Goal: Task Accomplishment & Management: Manage account settings

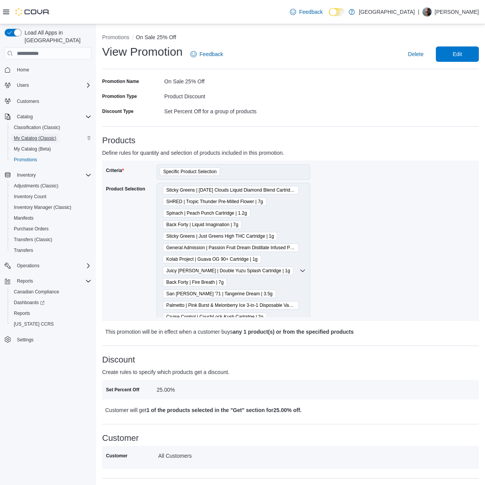
click at [37, 135] on span "My Catalog (Classic)" at bounding box center [35, 138] width 43 height 6
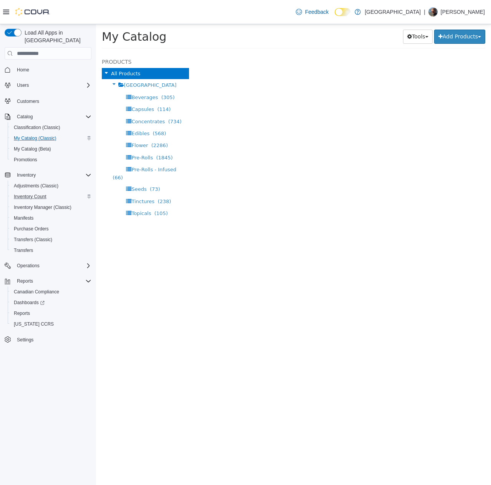
select select "**********"
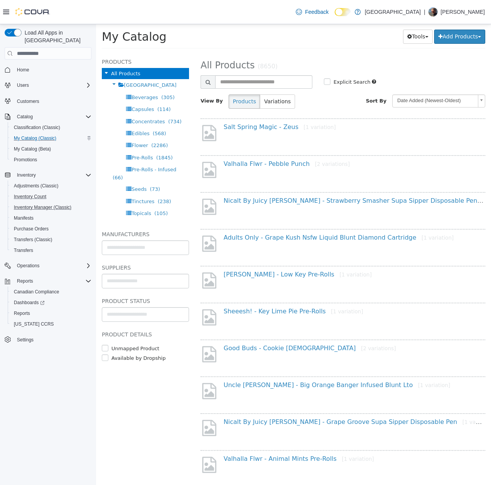
click at [53, 194] on div "Adjustments (Classic) Inventory Count Inventory Manager (Classic) Manifests Pur…" at bounding box center [51, 217] width 87 height 75
click at [44, 204] on span "Inventory Manager (Classic)" at bounding box center [43, 207] width 58 height 6
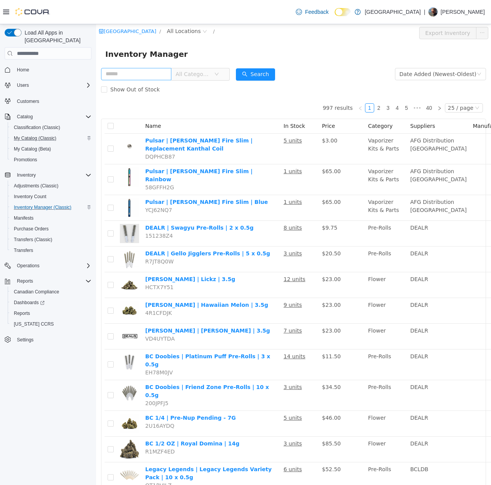
click at [157, 79] on input "text" at bounding box center [136, 74] width 70 height 12
click at [195, 37] on div "[GEOGRAPHIC_DATA] / All Locations /" at bounding box center [261, 33] width 325 height 12
click at [196, 33] on span "All Locations" at bounding box center [184, 31] width 34 height 8
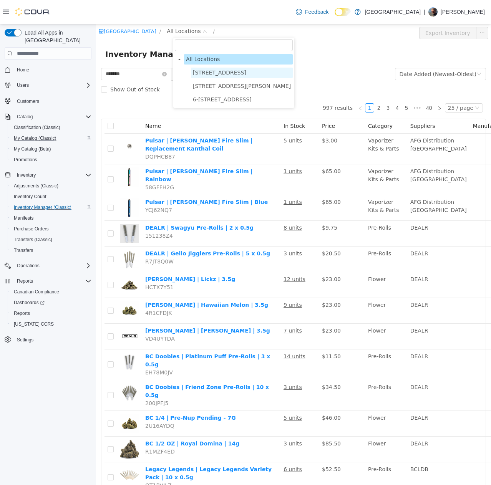
click at [207, 73] on span "[STREET_ADDRESS]" at bounding box center [219, 73] width 53 height 6
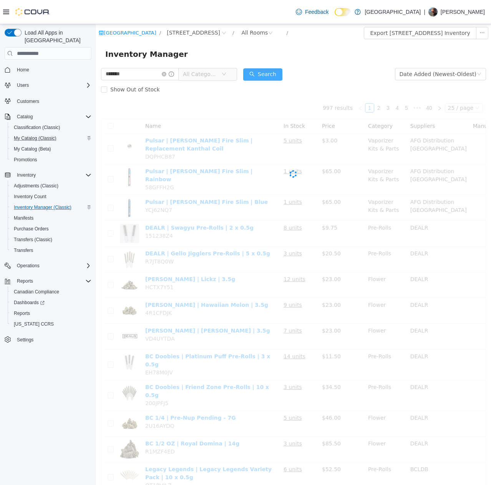
click at [279, 78] on button "Search" at bounding box center [262, 74] width 39 height 12
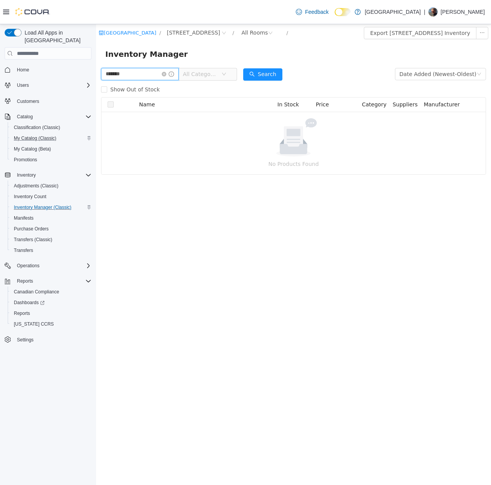
drag, startPoint x: 130, startPoint y: 74, endPoint x: 71, endPoint y: 58, distance: 61.6
click at [96, 58] on html "[GEOGRAPHIC_DATA] / [STREET_ADDRESS] / All Rooms / Export [STREET_ADDRESS] Inve…" at bounding box center [293, 254] width 395 height 461
type input "*******"
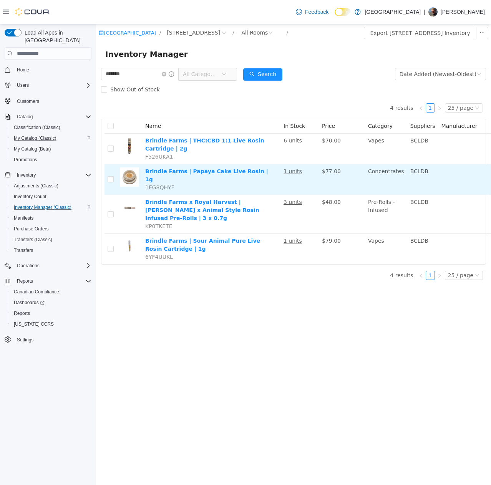
click at [247, 173] on td "Brindle Farms | Papaya Cake Live Rosin | 1g 1EG8QHYF" at bounding box center [211, 179] width 138 height 31
click at [244, 171] on td "Brindle Farms | Papaya Cake Live Rosin | 1g 1EG8QHYF" at bounding box center [211, 179] width 138 height 31
